Goal: Transaction & Acquisition: Obtain resource

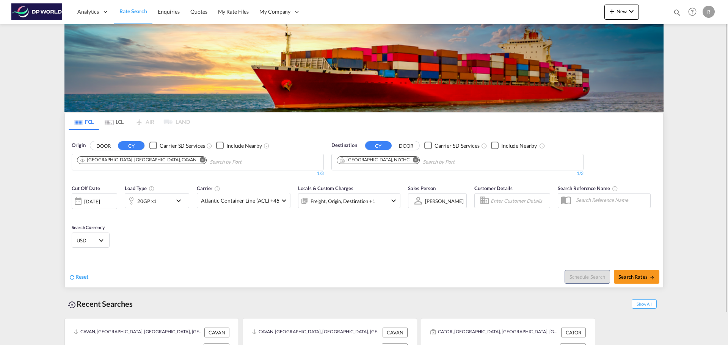
click at [200, 158] on md-icon "Remove" at bounding box center [203, 160] width 6 height 6
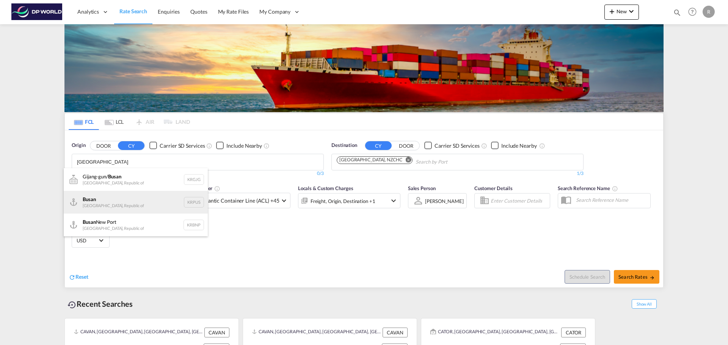
type input "[GEOGRAPHIC_DATA]"
click at [143, 201] on div "Busan Korea, Republic of KRPUS" at bounding box center [136, 202] width 144 height 23
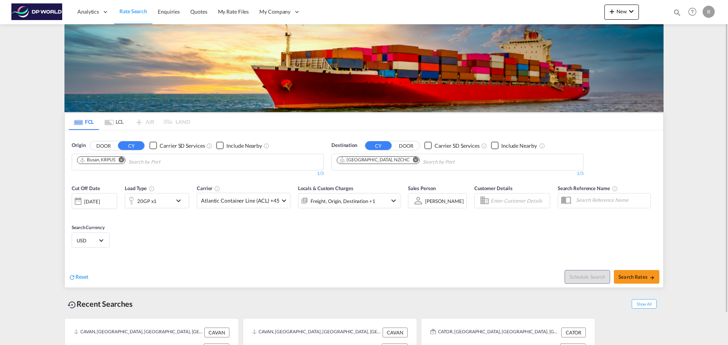
click at [413, 161] on md-icon "Remove" at bounding box center [416, 160] width 6 height 6
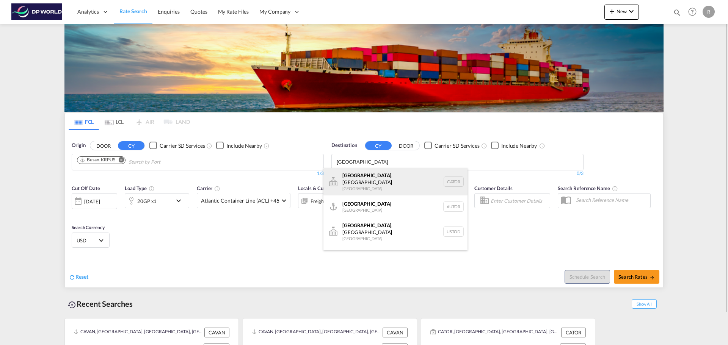
type input "[GEOGRAPHIC_DATA]"
click at [389, 180] on div "[GEOGRAPHIC_DATA] , ON [GEOGRAPHIC_DATA] CATOR" at bounding box center [395, 181] width 144 height 27
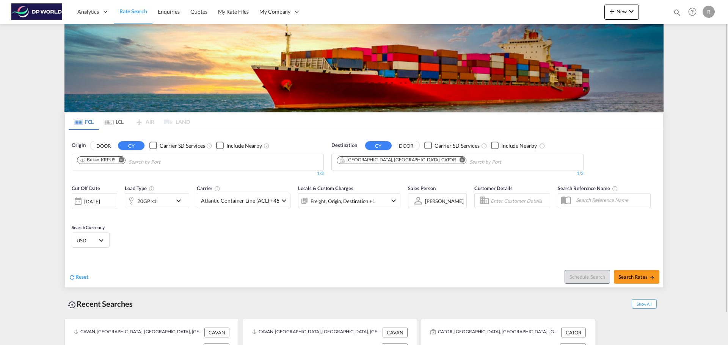
click at [98, 203] on div "[DATE]" at bounding box center [92, 201] width 16 height 7
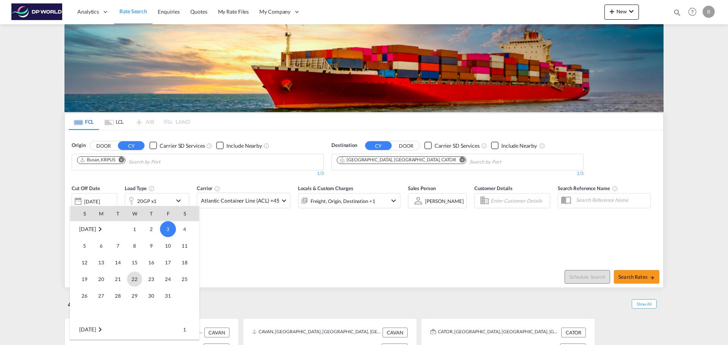
scroll to position [301, 0]
drag, startPoint x: 129, startPoint y: 263, endPoint x: 116, endPoint y: 263, distance: 12.5
click at [116, 263] on tr "12 13 14 15 16 17 18" at bounding box center [134, 263] width 129 height 17
click at [116, 263] on span "14" at bounding box center [117, 263] width 15 height 15
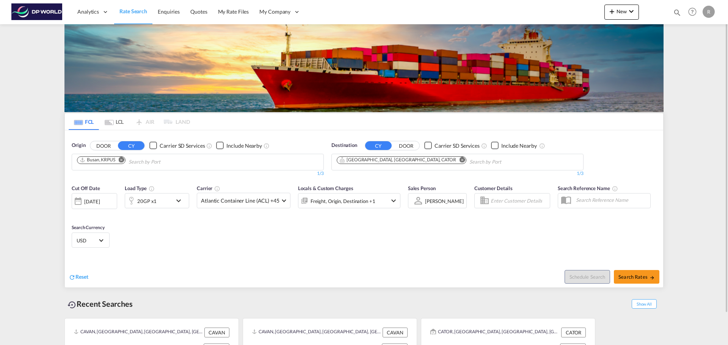
click at [171, 205] on div "20GP x1" at bounding box center [148, 200] width 47 height 15
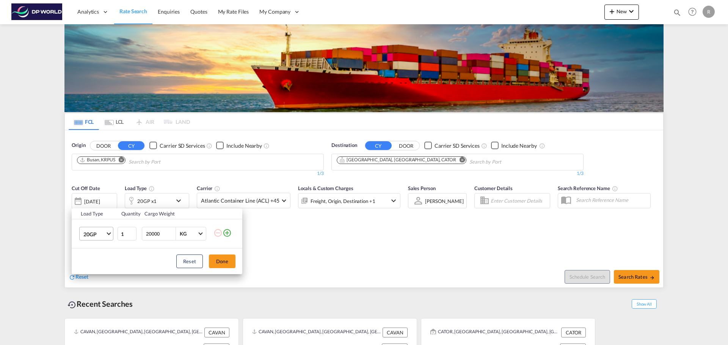
click at [96, 229] on md-select-value "20GP" at bounding box center [98, 233] width 30 height 13
click at [100, 271] on md-option "40HC" at bounding box center [103, 271] width 52 height 18
click at [292, 240] on div "Load Type Quantity Cargo Weight 40HC 1 20000 KG KG Load type addition is restri…" at bounding box center [364, 172] width 728 height 345
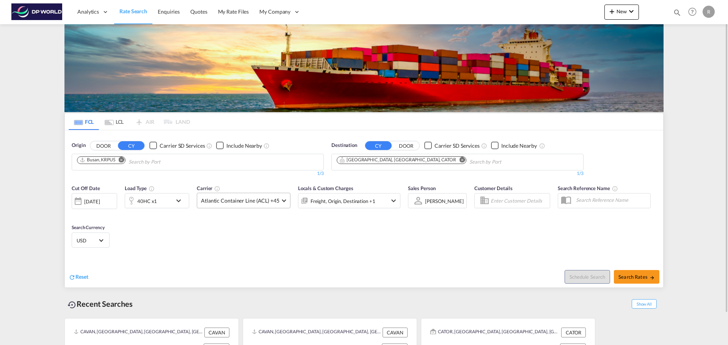
click at [281, 196] on md-select-value "Atlantic Container Line (ACL) +45" at bounding box center [243, 200] width 93 height 15
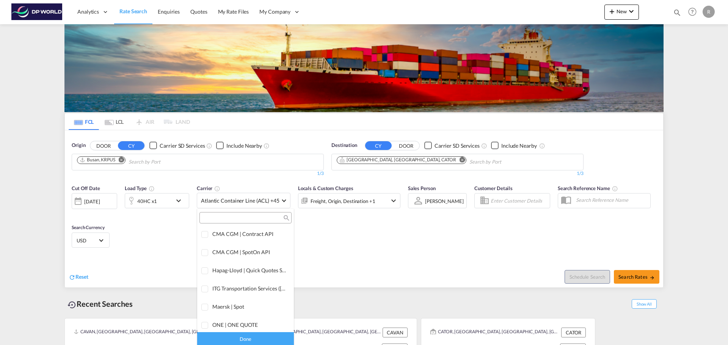
scroll to position [0, 0]
click at [273, 230] on div "Online Rates 0 All (26)" at bounding box center [245, 235] width 97 height 16
click at [263, 239] on div "Checkbox No Ink" at bounding box center [267, 235] width 8 height 8
click at [349, 242] on md-backdrop at bounding box center [364, 172] width 728 height 345
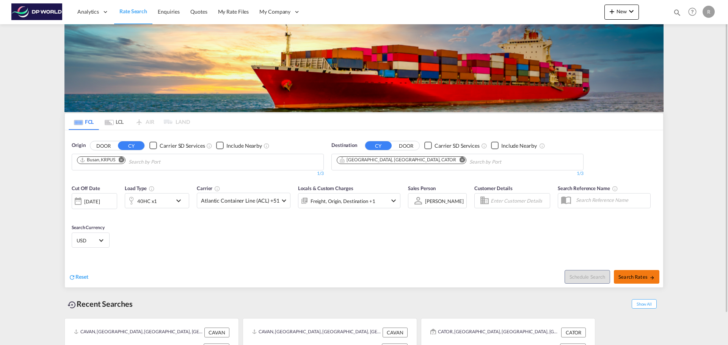
click at [638, 273] on button "Search Rates" at bounding box center [636, 277] width 45 height 14
type input "KRPUS to CATOR / [DATE]"
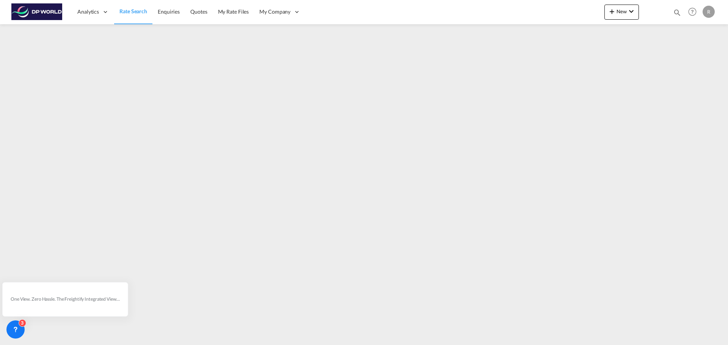
click at [125, 13] on span "Rate Search" at bounding box center [133, 11] width 28 height 6
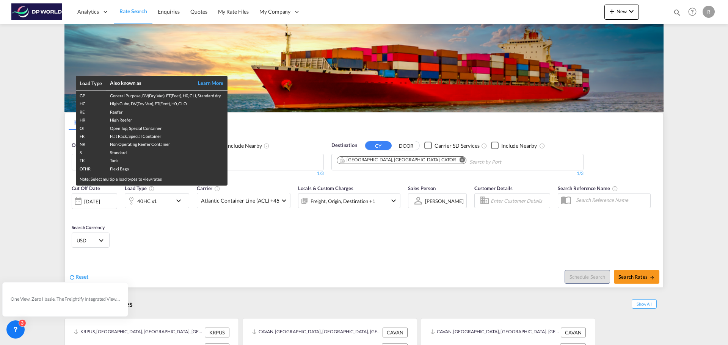
click at [155, 237] on div "Load Type Also known as Learn More GP General Purpose, DV(Dry Van), FT(Feet), H…" at bounding box center [364, 172] width 728 height 345
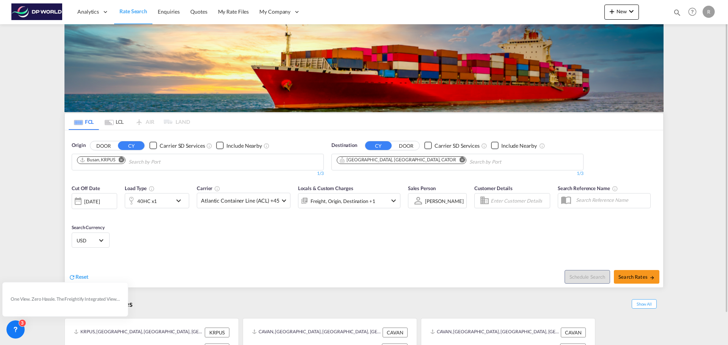
click at [100, 200] on div "[DATE]" at bounding box center [92, 201] width 16 height 7
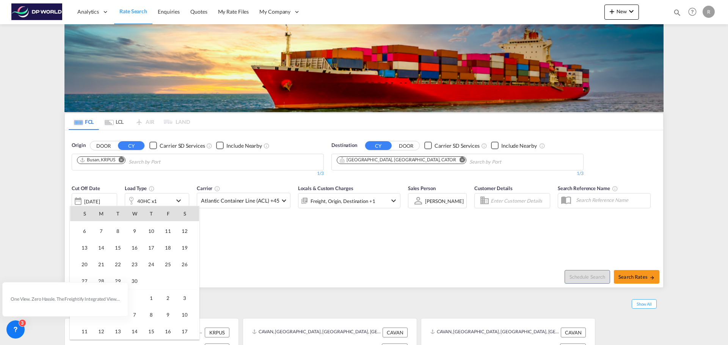
scroll to position [1628, 0]
click at [248, 240] on div at bounding box center [364, 172] width 728 height 345
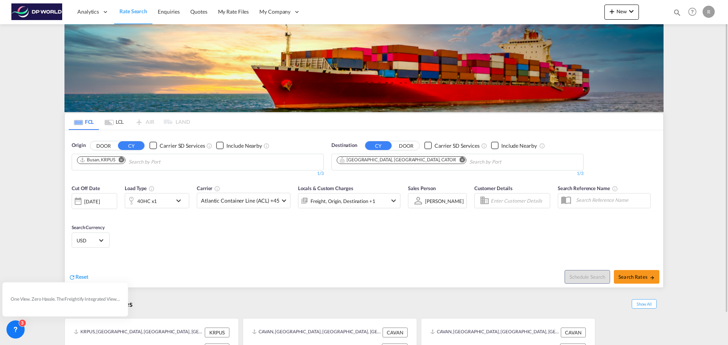
click at [114, 199] on div "[DATE]" at bounding box center [94, 201] width 45 height 16
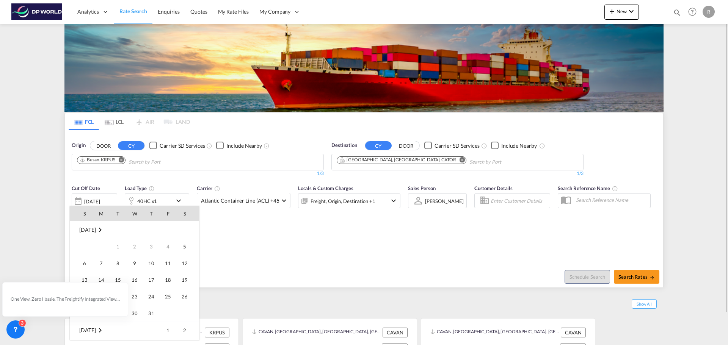
scroll to position [301, 0]
click at [20, 333] on icon at bounding box center [22, 336] width 8 height 8
click at [16, 335] on icon at bounding box center [20, 338] width 8 height 8
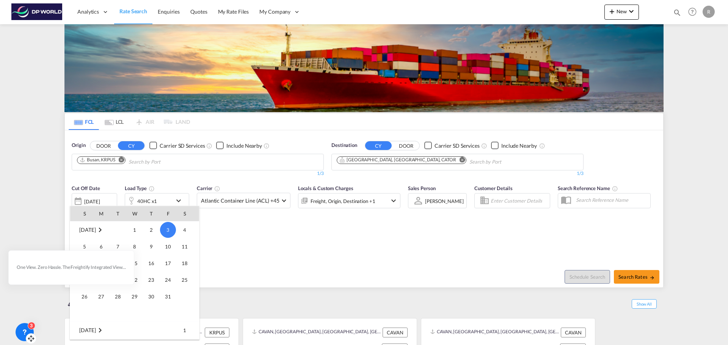
drag, startPoint x: 18, startPoint y: 338, endPoint x: 30, endPoint y: 340, distance: 11.9
click at [30, 340] on icon at bounding box center [31, 339] width 8 height 8
click at [383, 267] on div at bounding box center [364, 172] width 728 height 345
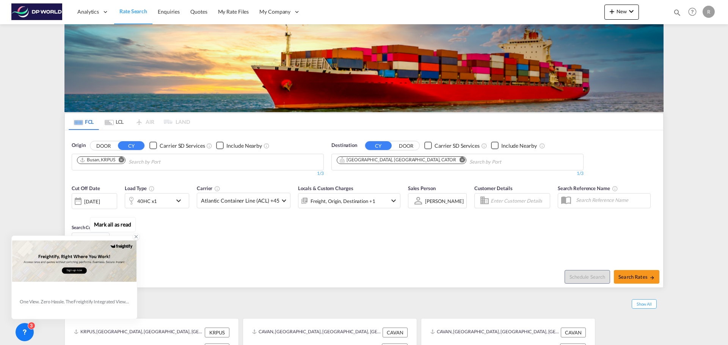
drag, startPoint x: 125, startPoint y: 262, endPoint x: 135, endPoint y: 237, distance: 26.7
click at [135, 237] on div "One View. Zero Hassle. The Freightify Integrated View embeds Freightify’s featu…" at bounding box center [74, 277] width 125 height 83
click at [135, 237] on icon at bounding box center [135, 236] width 5 height 5
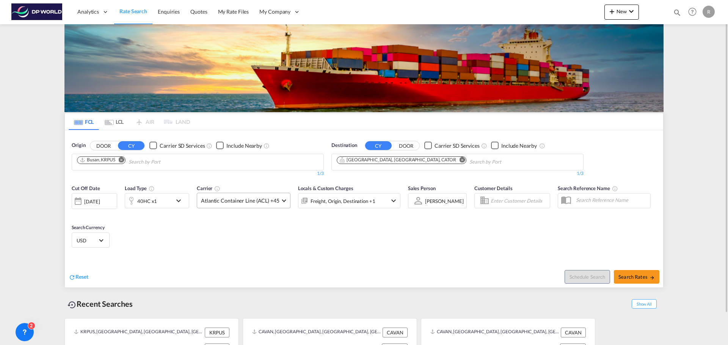
click at [235, 205] on md-select-value "Atlantic Container Line (ACL) +45" at bounding box center [243, 200] width 93 height 15
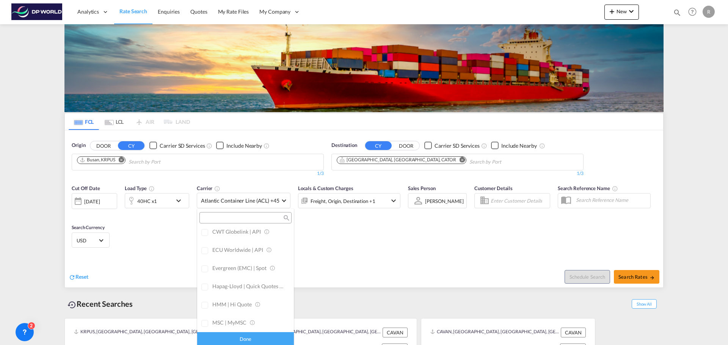
scroll to position [46, 0]
click at [105, 206] on md-backdrop at bounding box center [364, 172] width 728 height 345
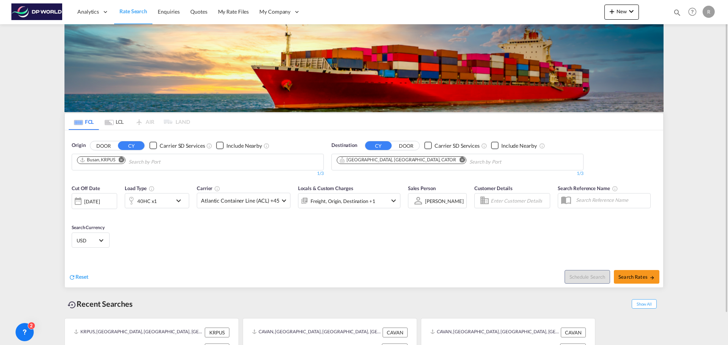
click at [109, 207] on div "[DATE]" at bounding box center [94, 201] width 45 height 16
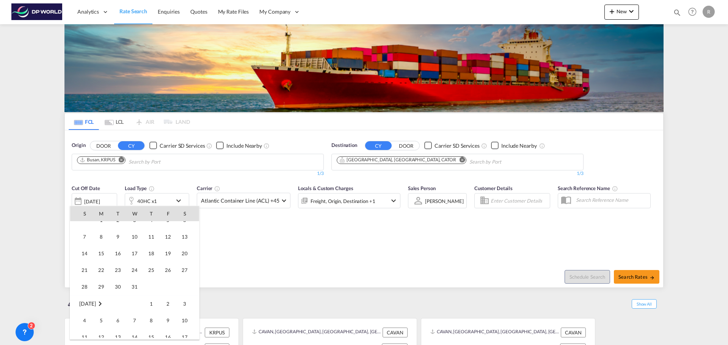
scroll to position [491, 0]
click at [132, 326] on span "31" at bounding box center [134, 324] width 15 height 15
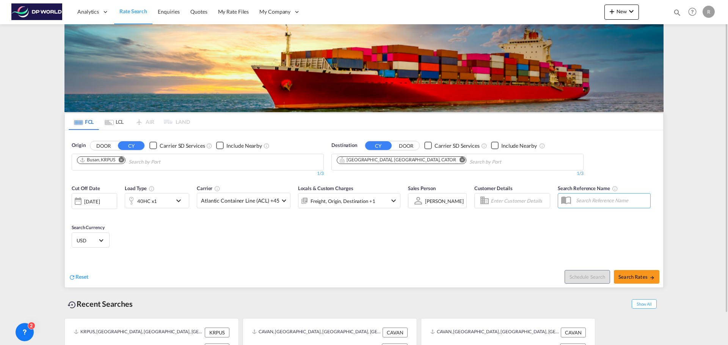
click at [168, 244] on div "Cut Off Date [DATE] [DATE] Load Type 40HC x1 Carrier Atlantic Container Line (A…" at bounding box center [364, 218] width 598 height 74
click at [265, 201] on span "Atlantic Container Line (ACL) +45" at bounding box center [240, 201] width 78 height 8
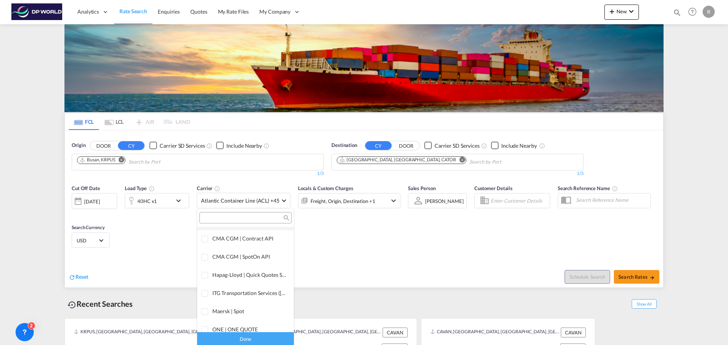
scroll to position [0, 0]
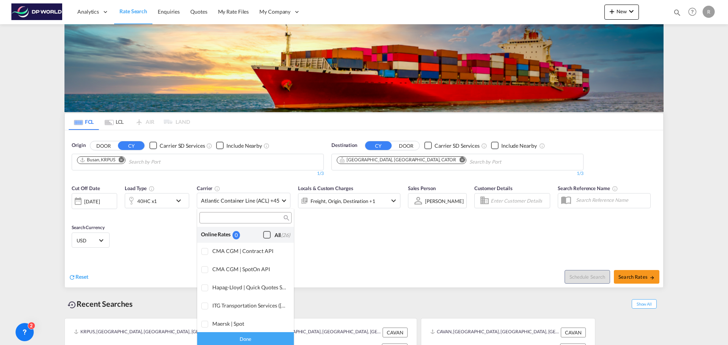
click at [264, 231] on div "Checkbox No Ink" at bounding box center [267, 235] width 8 height 8
click at [324, 240] on md-backdrop at bounding box center [364, 172] width 728 height 345
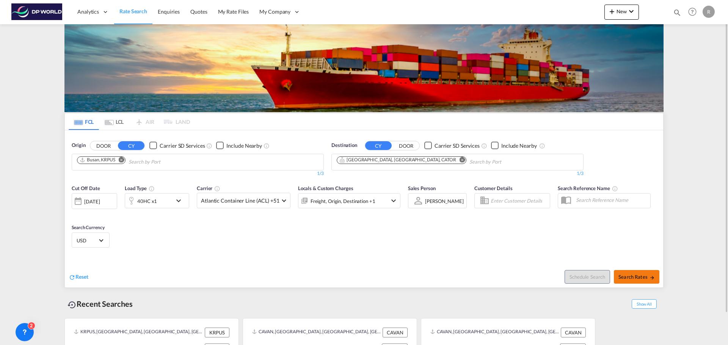
click at [636, 274] on span "Search Rates" at bounding box center [636, 277] width 36 height 6
type input "KRPUS to CATOR / [DATE]"
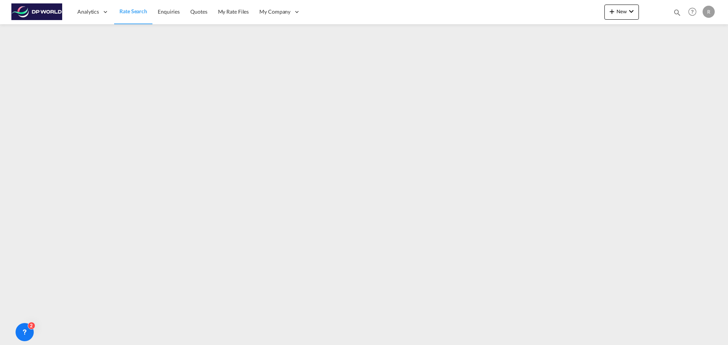
click at [138, 11] on span "Rate Search" at bounding box center [133, 11] width 28 height 6
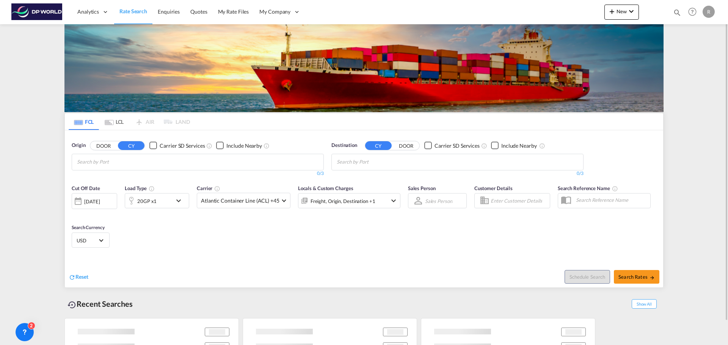
click at [392, 167] on md-autocomplete-wrap "Chips container with autocompletion. Enter the text area, type text to search, …" at bounding box center [373, 162] width 72 height 12
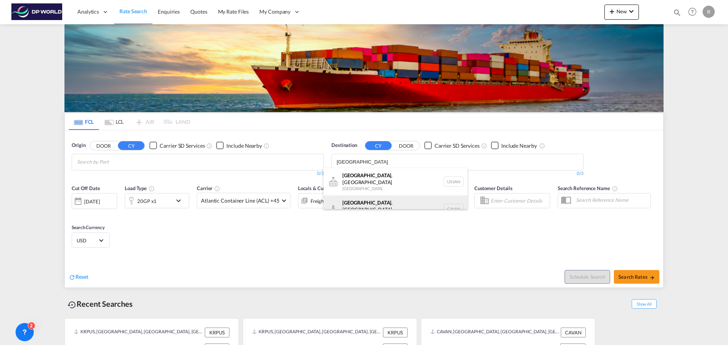
type input "[GEOGRAPHIC_DATA]"
click at [390, 196] on div "[GEOGRAPHIC_DATA] , [GEOGRAPHIC_DATA] [GEOGRAPHIC_DATA] [GEOGRAPHIC_DATA]" at bounding box center [395, 209] width 144 height 27
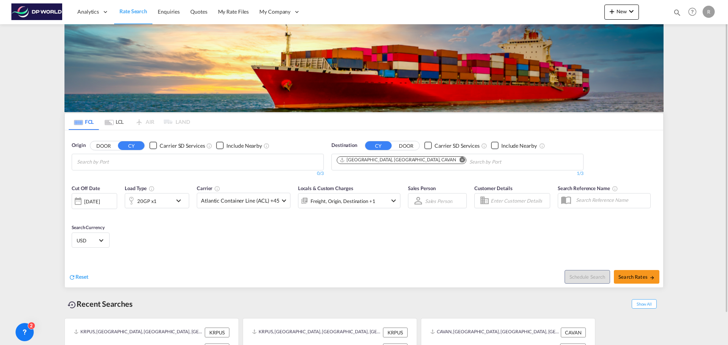
click at [168, 204] on div "20GP x1" at bounding box center [148, 200] width 47 height 15
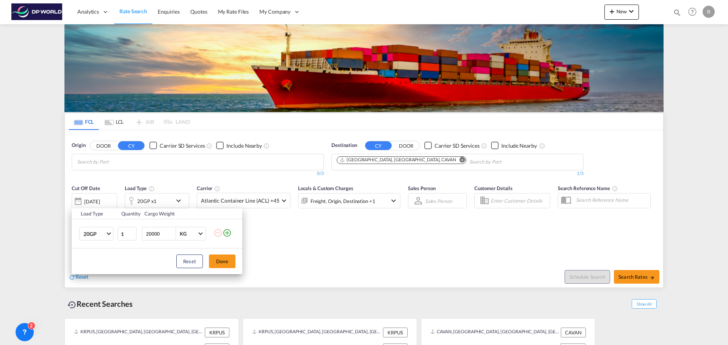
click at [114, 230] on td "20GP 20GP 40GP 40HC 45HC 20RE 40RE 40HR 20OT 40OT 20FR 40FR 40NR 20NR 45S 20TK …" at bounding box center [94, 233] width 45 height 29
click at [110, 230] on md-select-value "20GP" at bounding box center [98, 233] width 30 height 13
click at [98, 269] on md-option "40HC" at bounding box center [103, 271] width 52 height 18
click at [215, 262] on button "Done" at bounding box center [222, 262] width 27 height 14
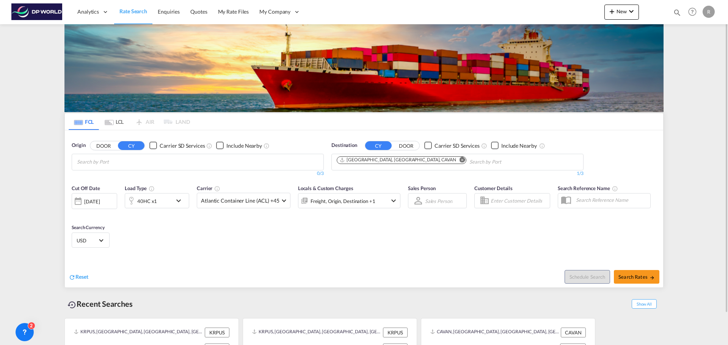
click at [125, 209] on div at bounding box center [131, 200] width 12 height 15
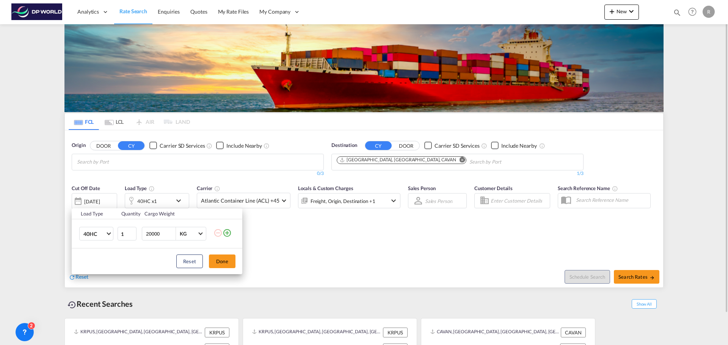
click at [91, 202] on div "Load Type Quantity Cargo Weight 40HC 20GP 40GP 40HC 45HC 20RE 40RE 40HR 20OT 40…" at bounding box center [364, 172] width 728 height 345
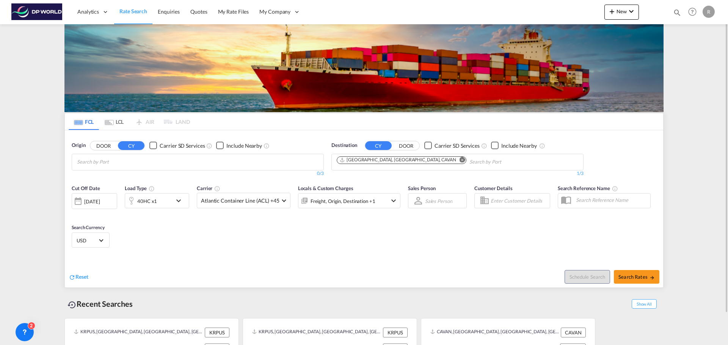
click at [93, 203] on div "[DATE]" at bounding box center [92, 201] width 16 height 7
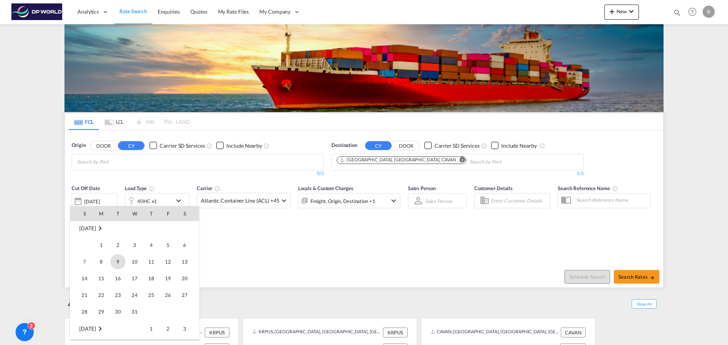
scroll to position [491, 0]
click at [133, 326] on span "31" at bounding box center [134, 324] width 15 height 15
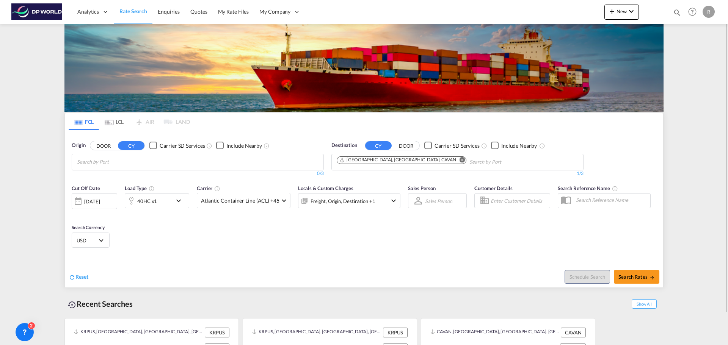
click at [155, 271] on div "Reset" at bounding box center [217, 271] width 297 height 21
click at [282, 202] on span at bounding box center [284, 200] width 4 height 4
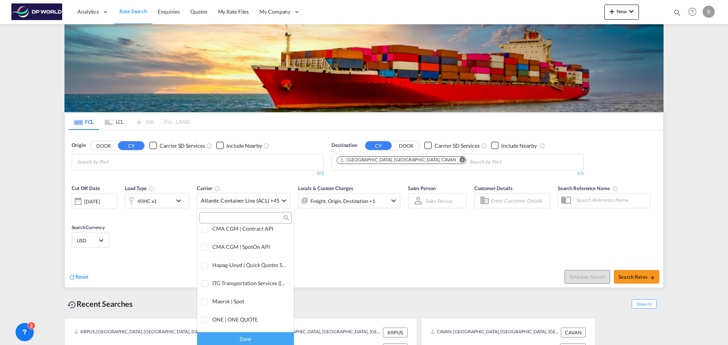
scroll to position [0, 0]
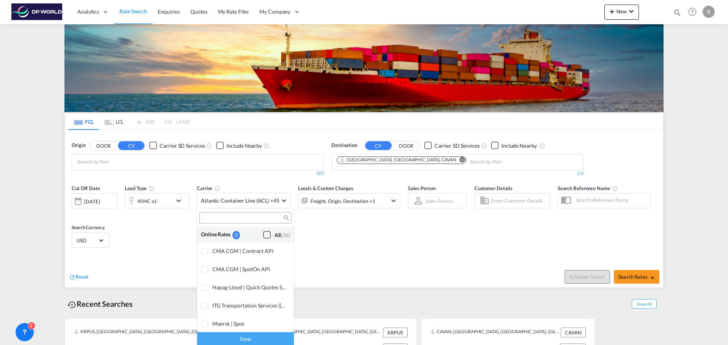
click at [281, 238] on span "(26)" at bounding box center [285, 235] width 9 height 6
click at [351, 238] on md-backdrop at bounding box center [364, 172] width 728 height 345
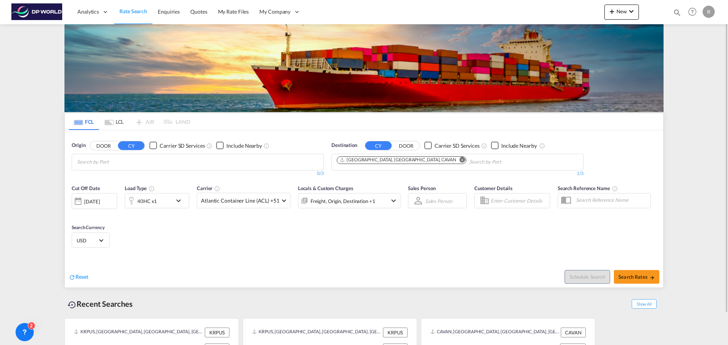
click at [229, 169] on md-chips at bounding box center [197, 162] width 251 height 16
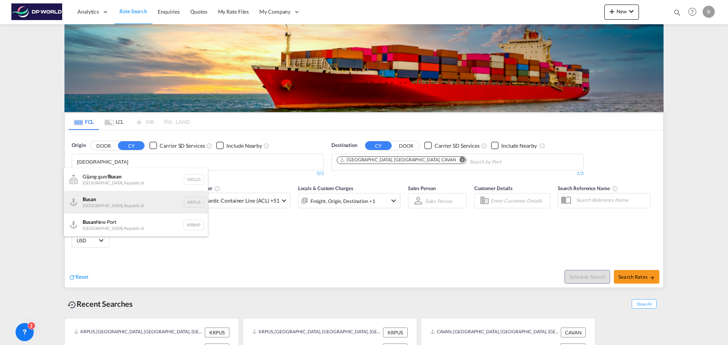
type input "[GEOGRAPHIC_DATA]"
click at [133, 207] on div "Busan Korea, Republic of KRPUS" at bounding box center [136, 202] width 144 height 23
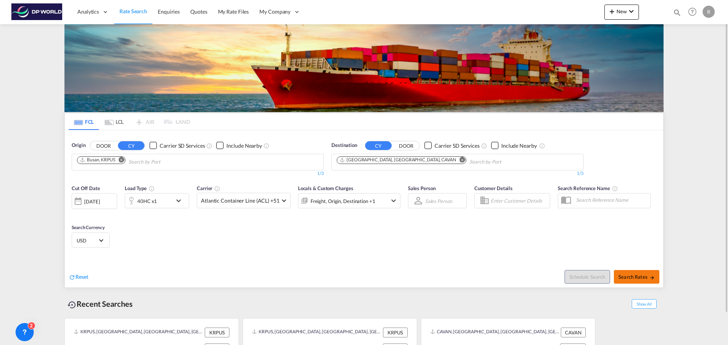
scroll to position [35, 0]
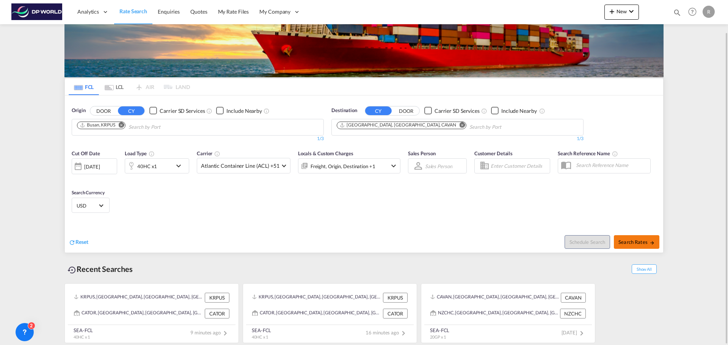
click at [643, 239] on span "Search Rates" at bounding box center [636, 242] width 36 height 6
type input "KRPUS to CAVAN / [DATE]"
